Goal: Task Accomplishment & Management: Manage account settings

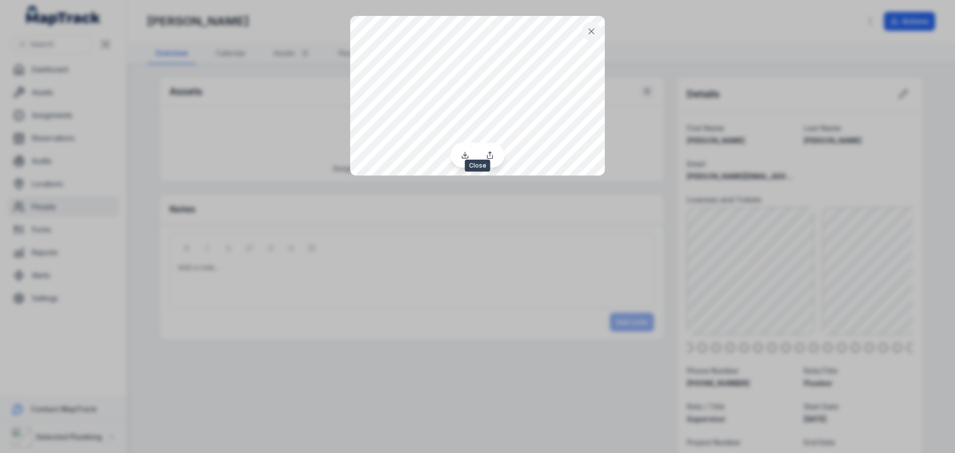
click at [586, 34] on button at bounding box center [591, 31] width 19 height 19
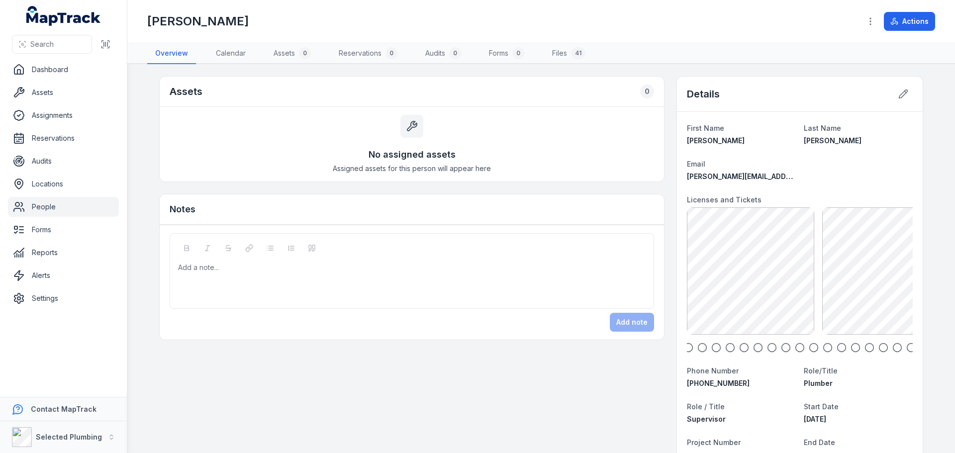
click at [689, 348] on circle "button" at bounding box center [689, 348] width 8 height 8
click at [786, 286] on div "CD-Construction Card front 87.91 KB" at bounding box center [799, 270] width 127 height 127
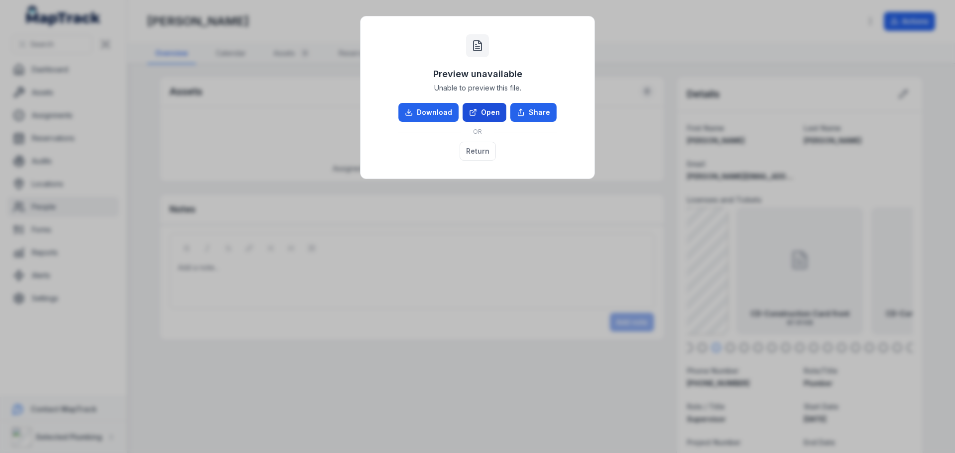
click at [491, 112] on link "Open" at bounding box center [485, 112] width 44 height 19
click at [473, 148] on button "Return" at bounding box center [478, 151] width 36 height 19
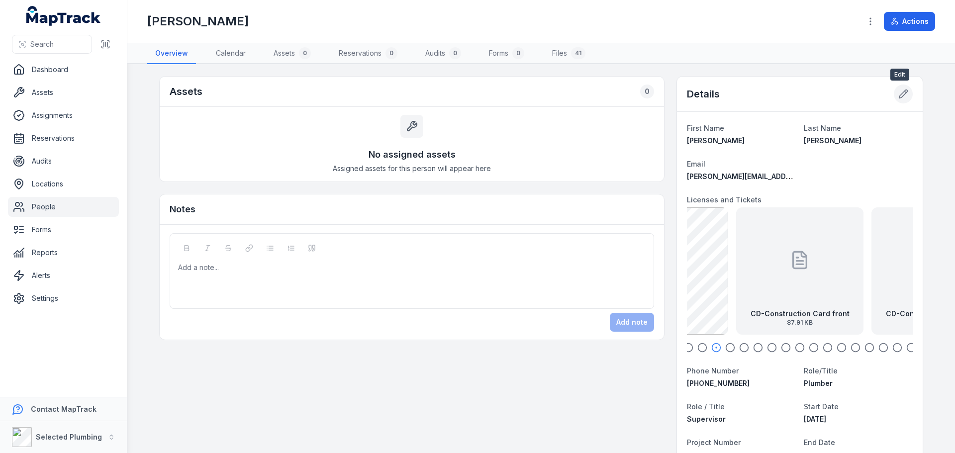
click at [903, 96] on icon at bounding box center [904, 94] width 10 height 10
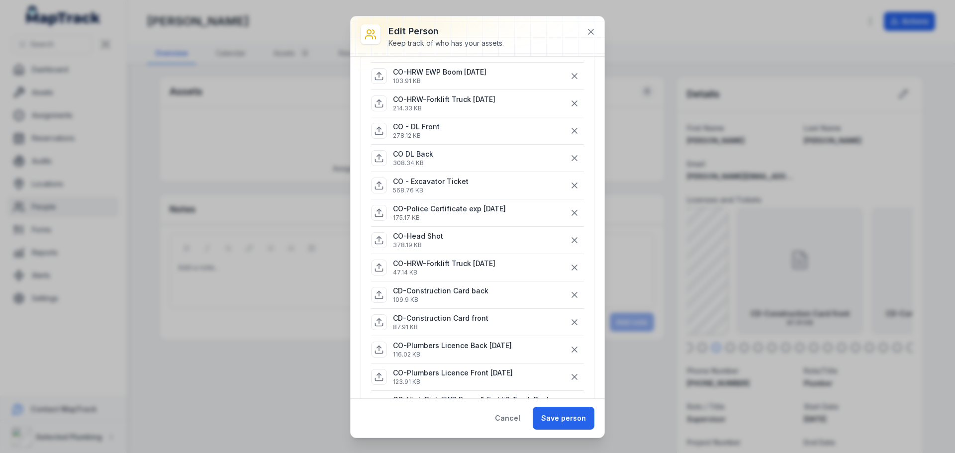
scroll to position [299, 0]
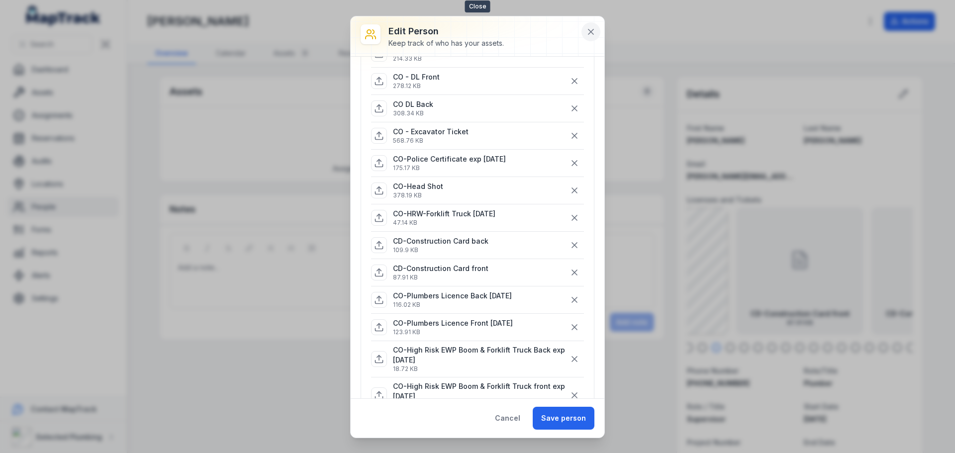
click at [591, 31] on icon at bounding box center [591, 31] width 5 height 5
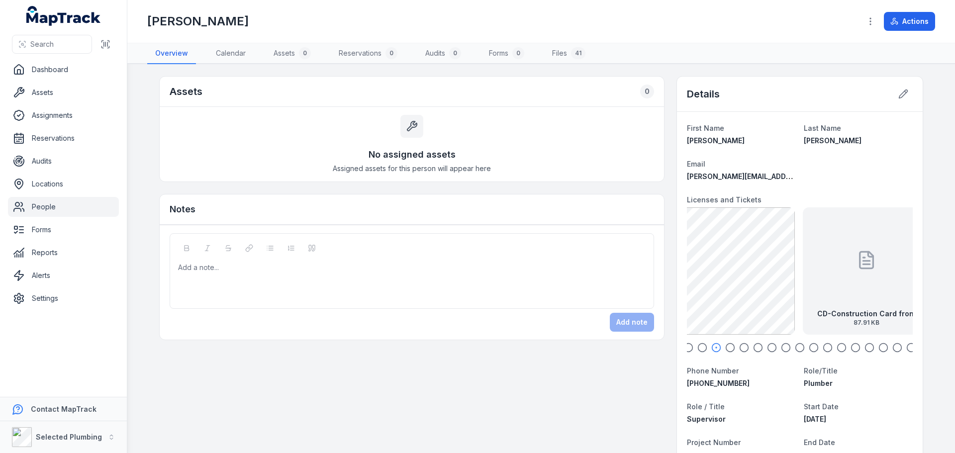
drag, startPoint x: 774, startPoint y: 295, endPoint x: 889, endPoint y: 299, distance: 115.5
click at [889, 299] on div "CD-Construction Card front 87.91 KB" at bounding box center [866, 270] width 127 height 127
click at [859, 277] on div "CD-Construction Card front 87.91 KB CD-Construction Card back 109.9 KB CO-HRW-F…" at bounding box center [846, 270] width 226 height 127
click at [775, 267] on div "CD-Construction Card front 87.91 KB CD-Construction Card back 109.9 KB CO-HRW-F…" at bounding box center [846, 270] width 226 height 127
click at [906, 94] on button at bounding box center [903, 94] width 19 height 19
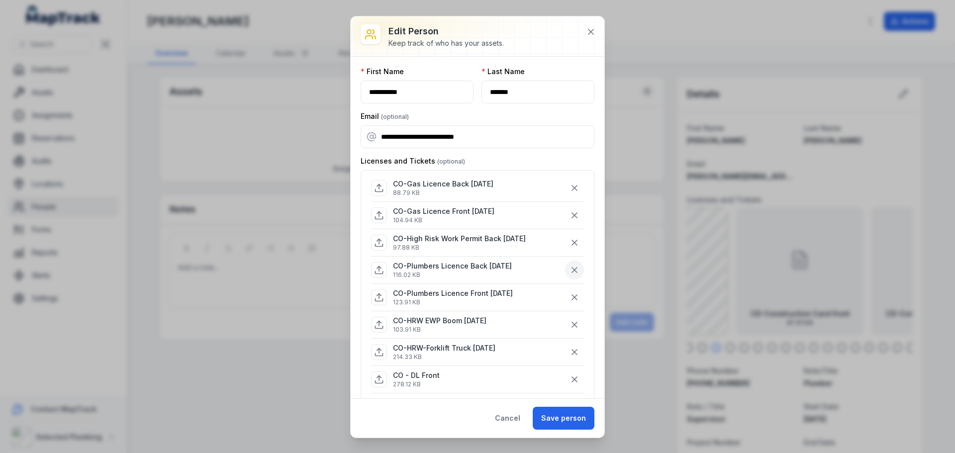
click at [570, 267] on icon "button" at bounding box center [575, 270] width 10 height 10
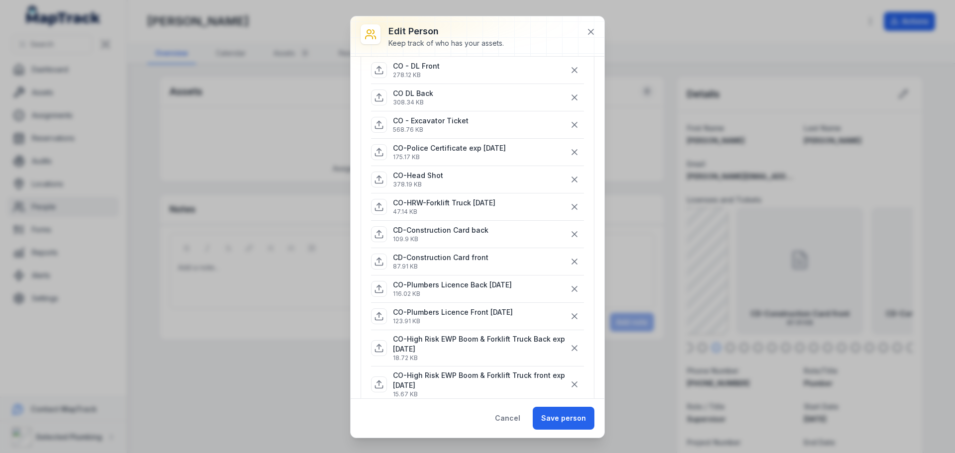
scroll to position [249, 0]
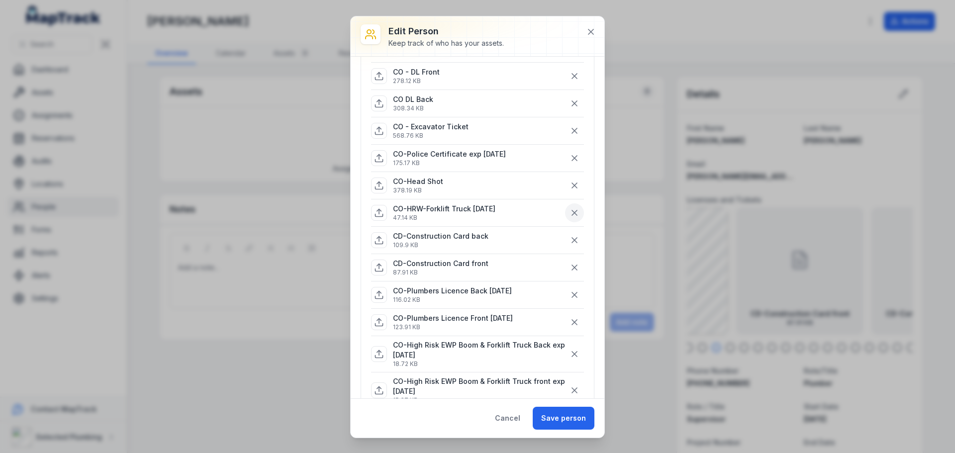
click at [570, 210] on icon "button" at bounding box center [575, 213] width 10 height 10
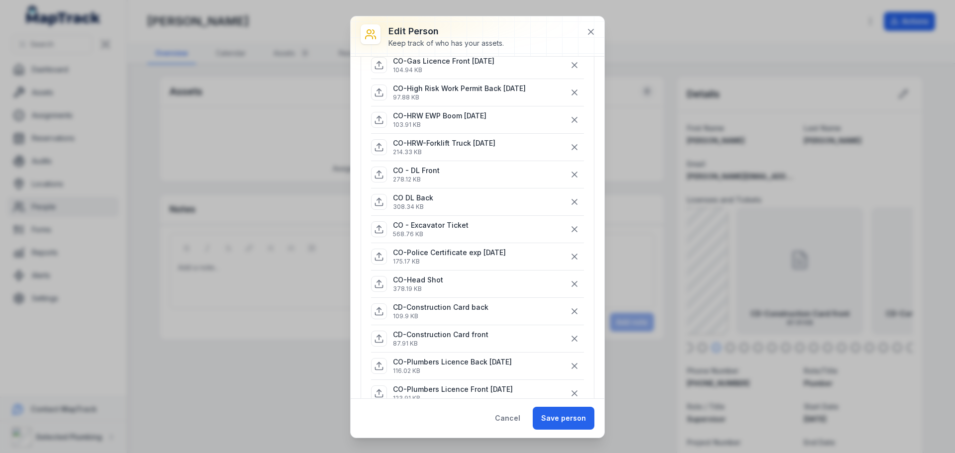
scroll to position [149, 0]
click at [570, 148] on icon "button" at bounding box center [575, 148] width 10 height 10
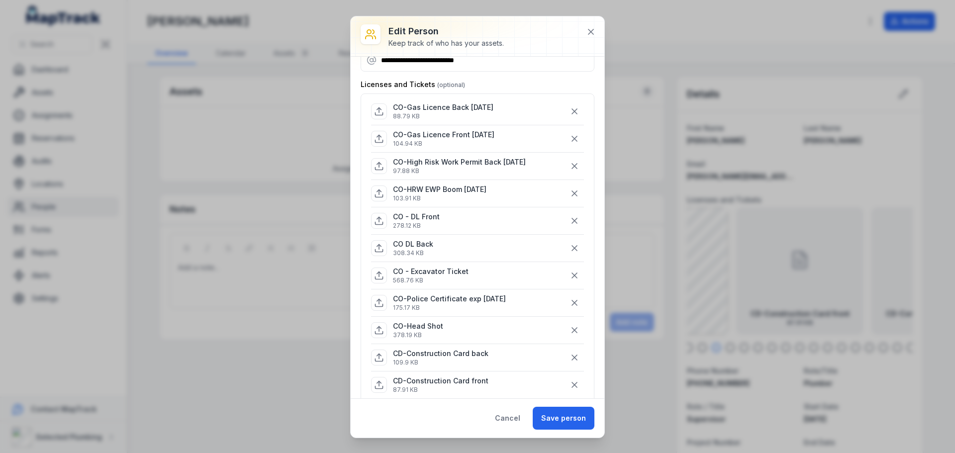
scroll to position [50, 0]
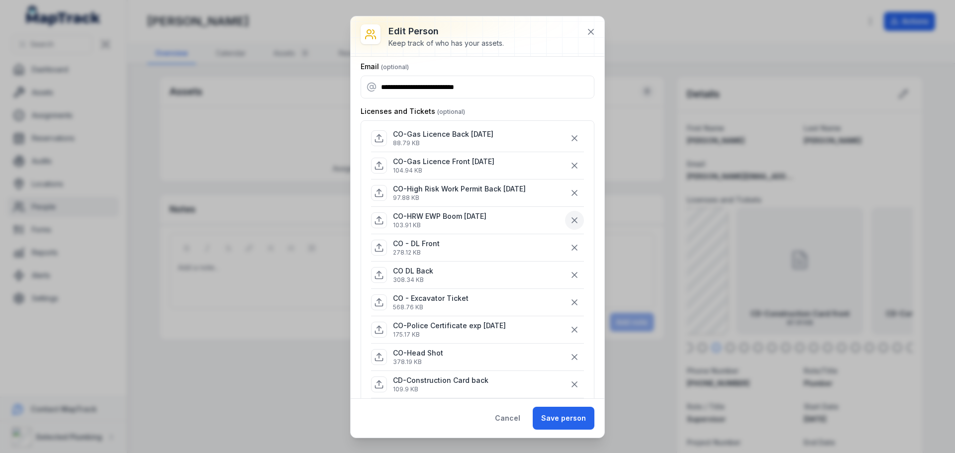
click at [570, 218] on icon "button" at bounding box center [575, 220] width 10 height 10
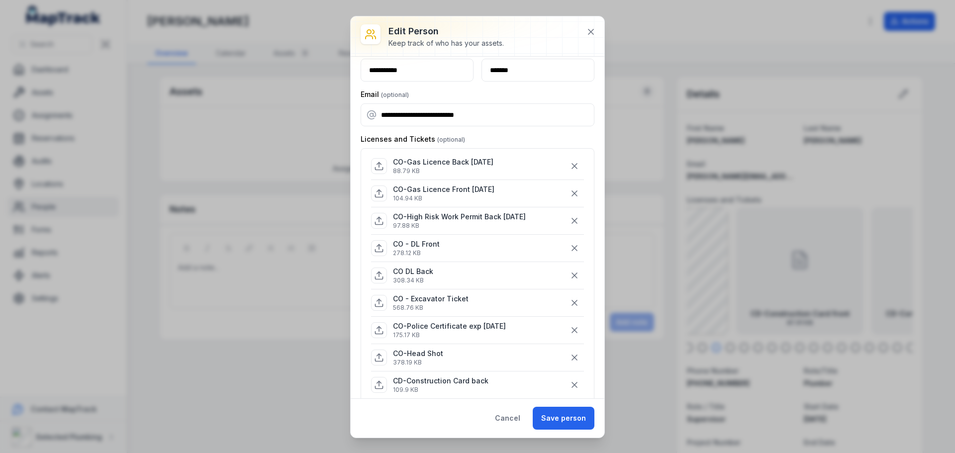
scroll to position [0, 0]
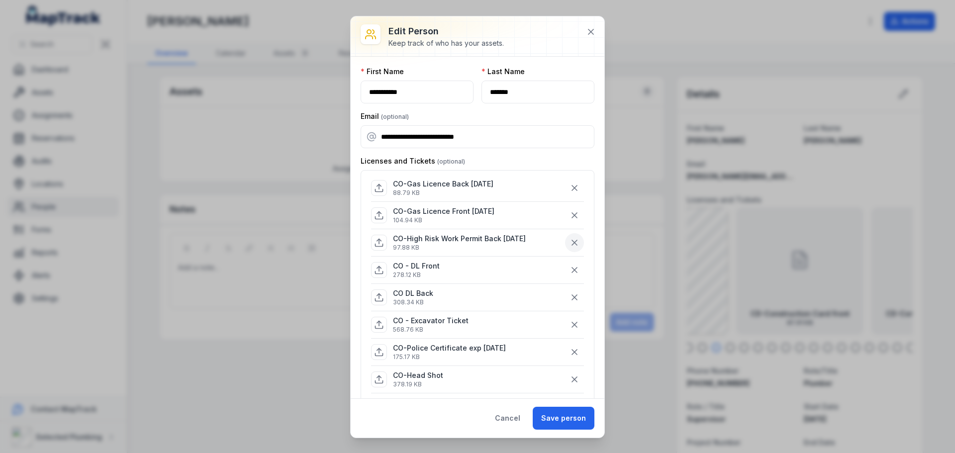
click at [570, 243] on icon "button" at bounding box center [575, 243] width 10 height 10
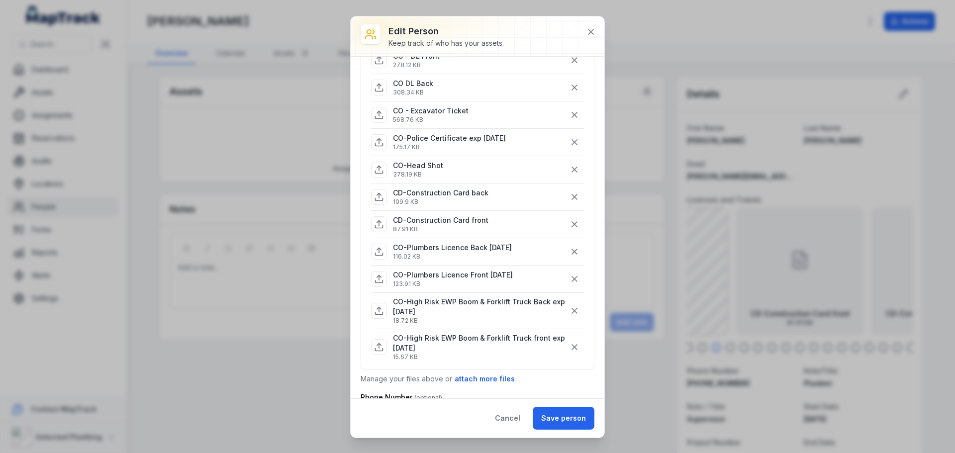
scroll to position [199, 0]
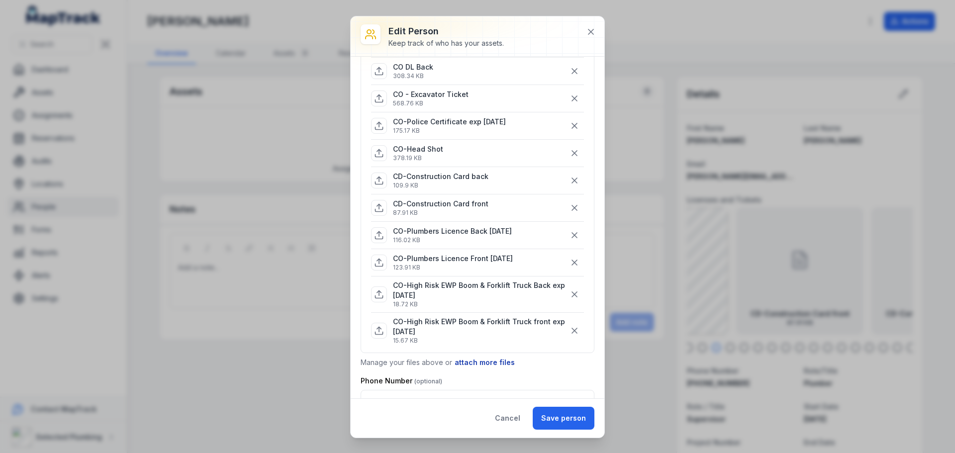
click at [485, 362] on button "attach more files" at bounding box center [484, 362] width 61 height 11
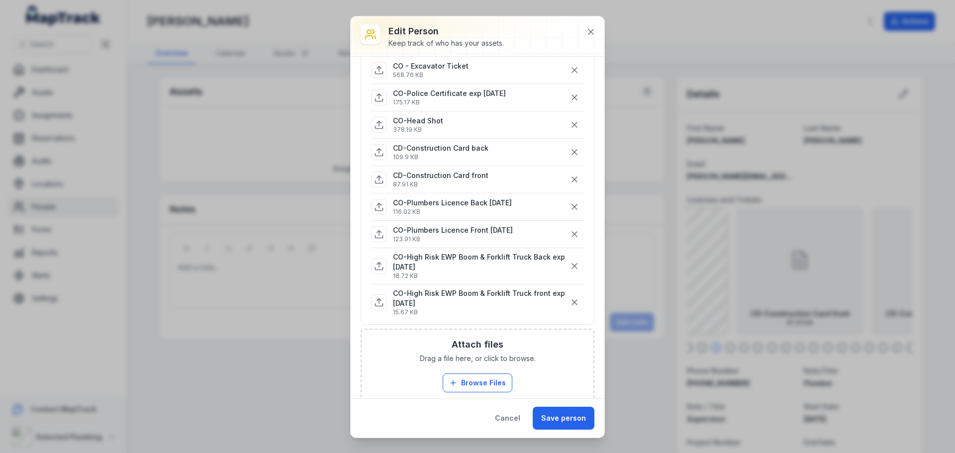
scroll to position [249, 0]
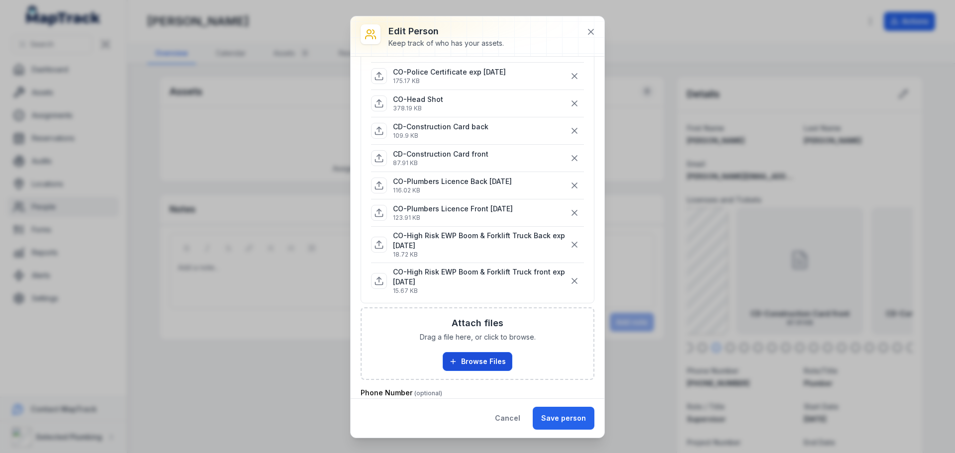
click at [485, 361] on button "Browse Files" at bounding box center [478, 361] width 70 height 19
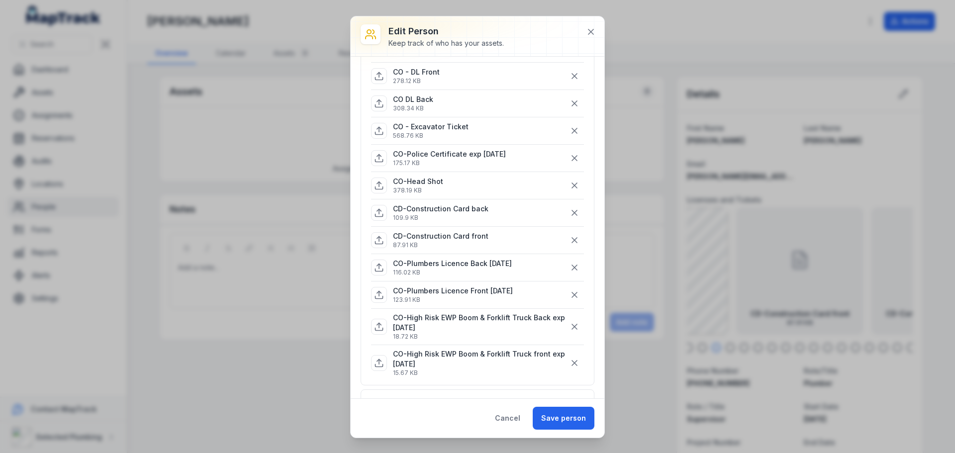
scroll to position [149, 0]
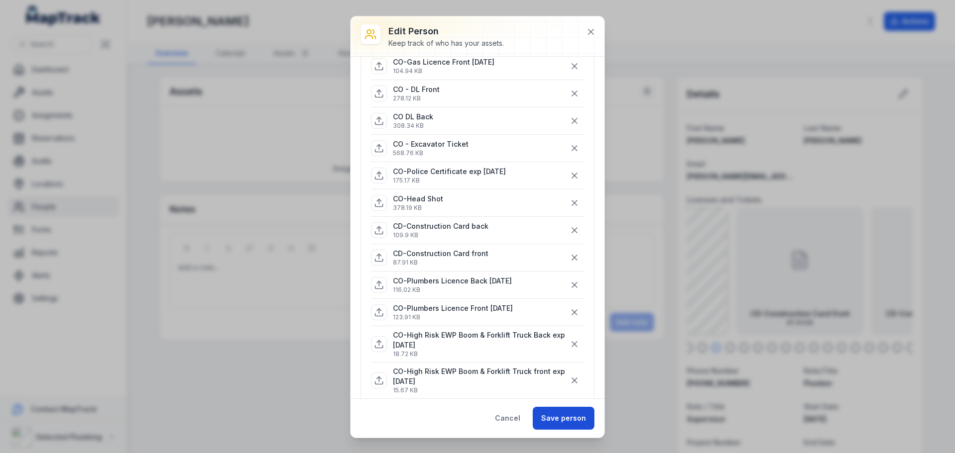
click at [547, 419] on button "Save person" at bounding box center [564, 418] width 62 height 23
